Goal: Information Seeking & Learning: Learn about a topic

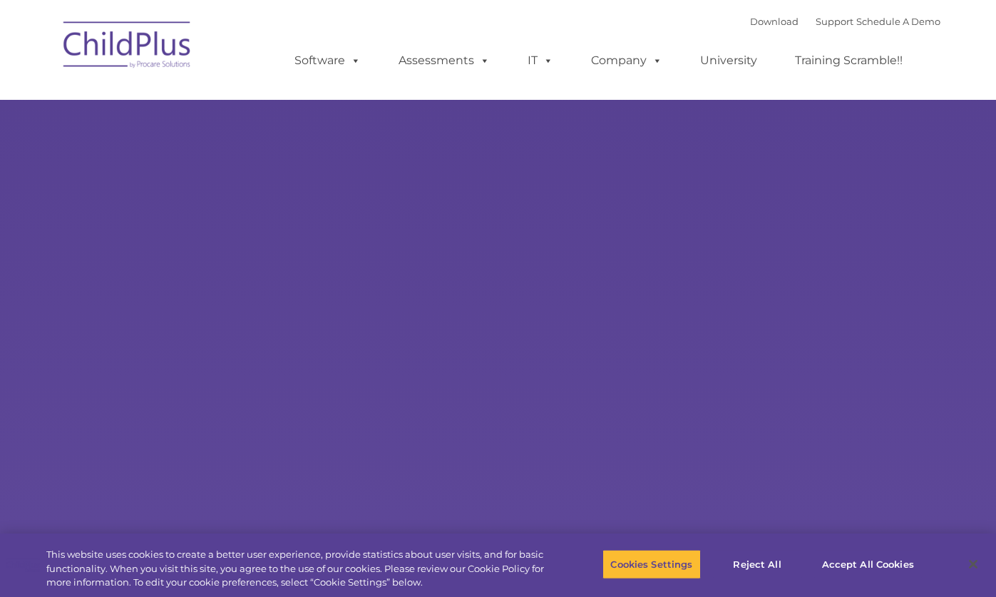
select select "MEDIUM"
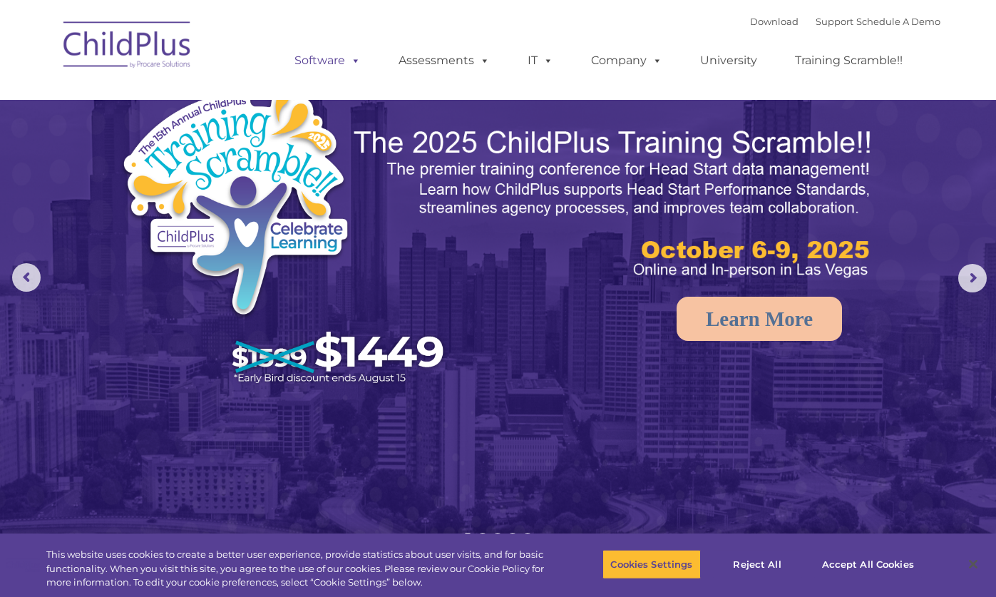
click at [305, 63] on link "Software" at bounding box center [327, 60] width 95 height 29
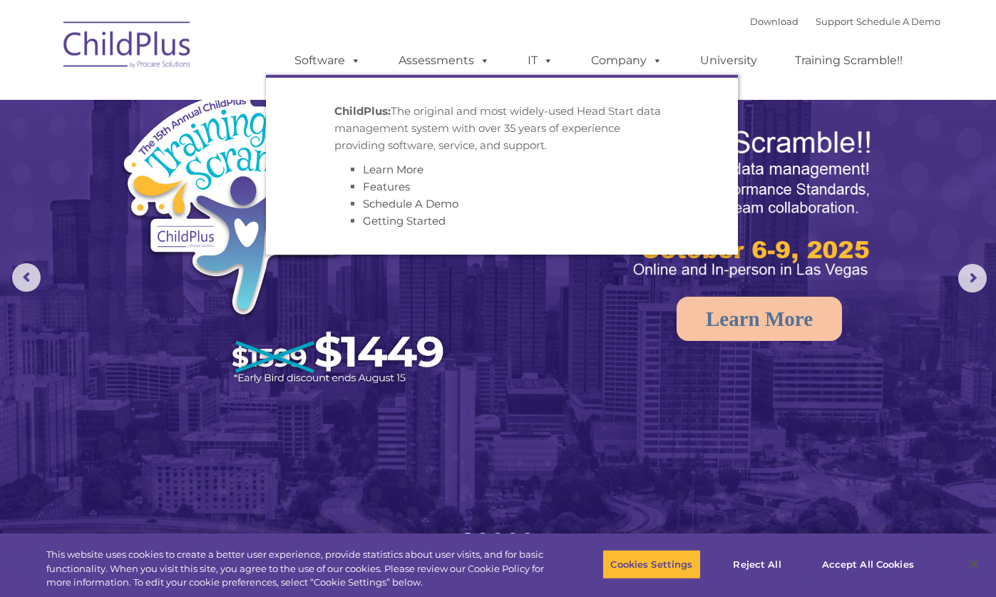
click at [372, 130] on p "ChildPlus: The original and most widely-used Head Start data management system …" at bounding box center [501, 128] width 335 height 51
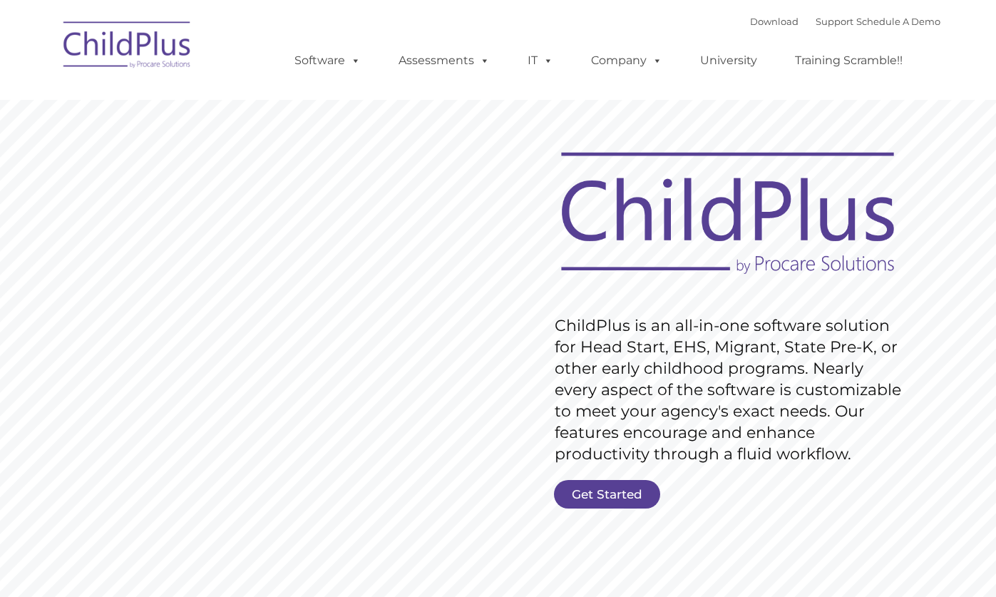
type input ""
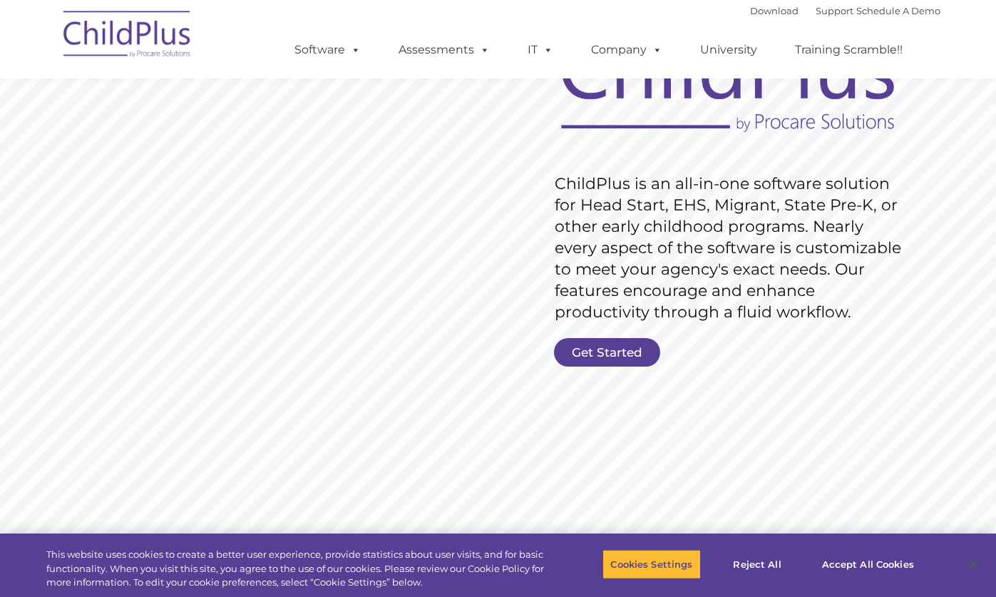
scroll to position [143, 0]
click at [588, 342] on link "Get Started" at bounding box center [607, 351] width 106 height 29
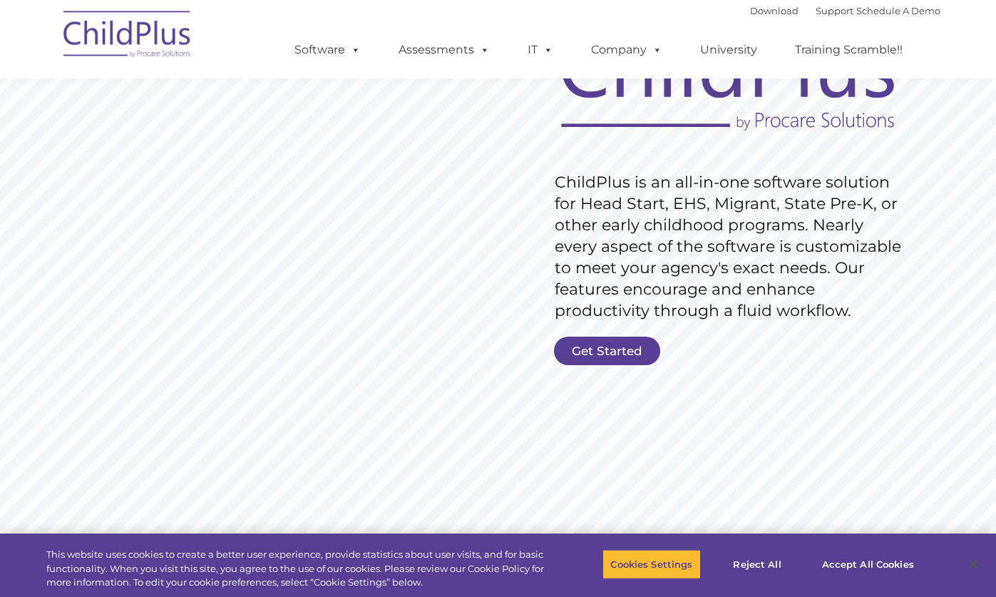
scroll to position [121, 0]
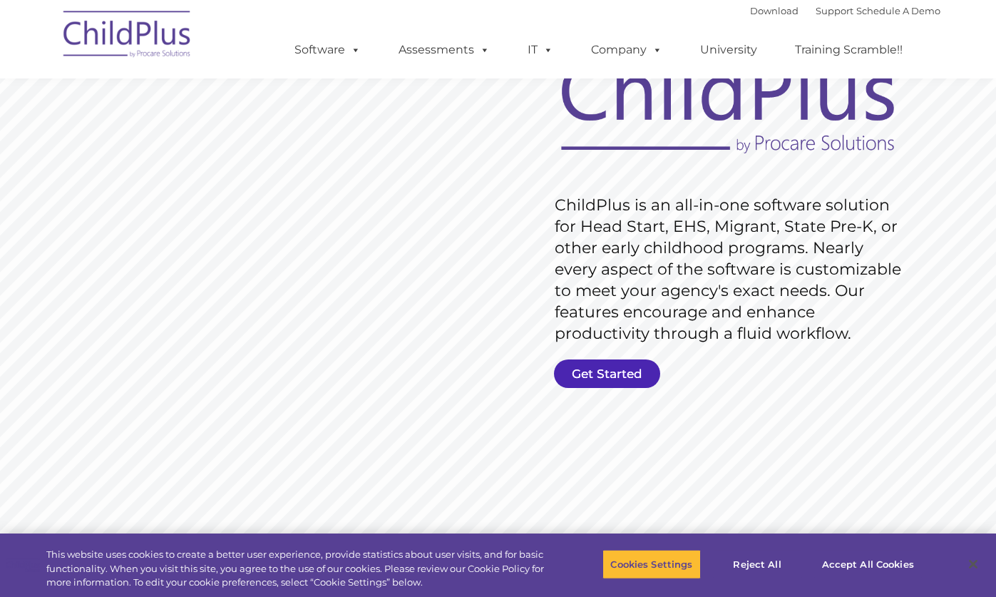
click at [595, 371] on link "Get Started" at bounding box center [607, 373] width 106 height 29
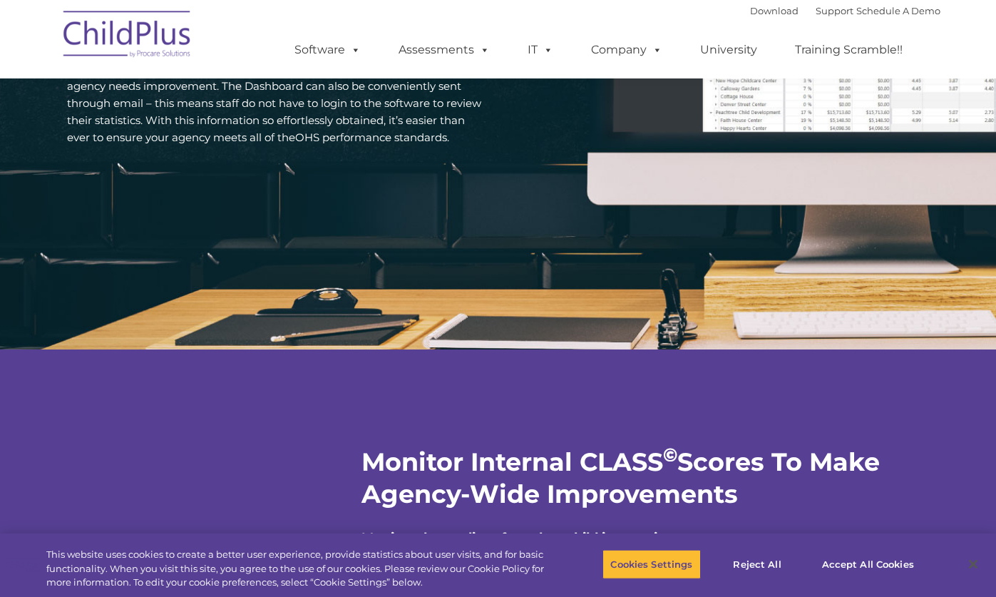
scroll to position [2288, 0]
